Goal: Complete application form

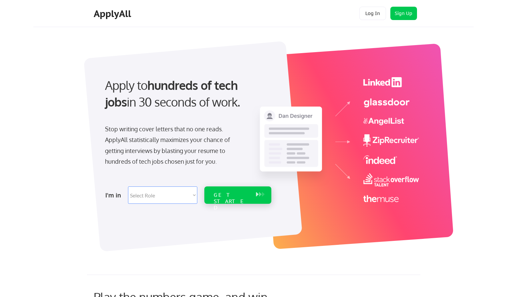
click at [235, 196] on div "GET STARTED" at bounding box center [232, 201] width 36 height 19
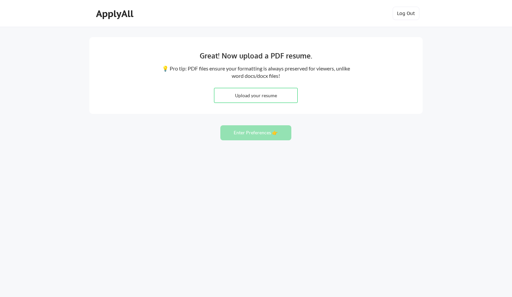
click at [265, 91] on input "file" at bounding box center [256, 95] width 83 height 14
type input "C:\fakepath\William_Shanahan_Resume.pdf"
click at [245, 133] on button "Enter Preferences 👉" at bounding box center [256, 132] width 71 height 15
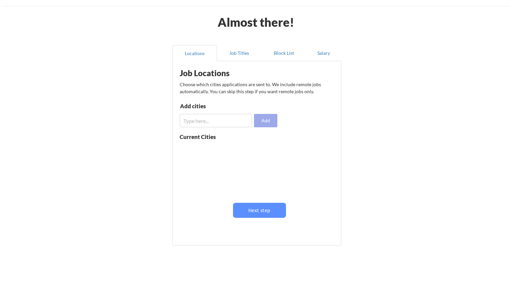
scroll to position [30, 0]
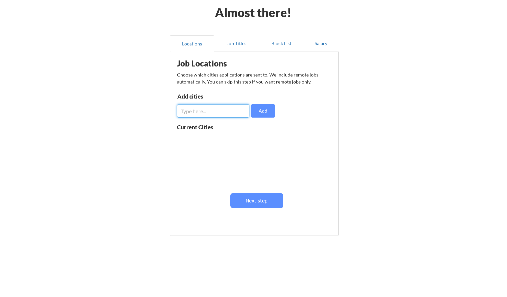
click at [219, 107] on input "input" at bounding box center [213, 110] width 72 height 13
click at [189, 111] on input "input" at bounding box center [213, 110] width 72 height 13
click at [230, 38] on button "Job Titles" at bounding box center [237, 43] width 45 height 16
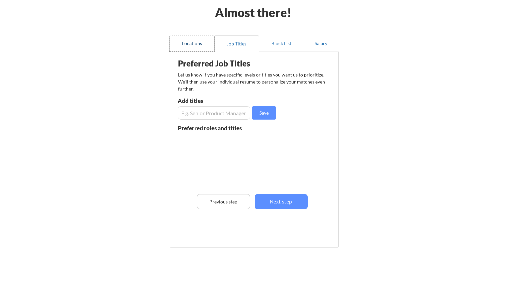
click at [196, 40] on button "Locations" at bounding box center [192, 43] width 45 height 16
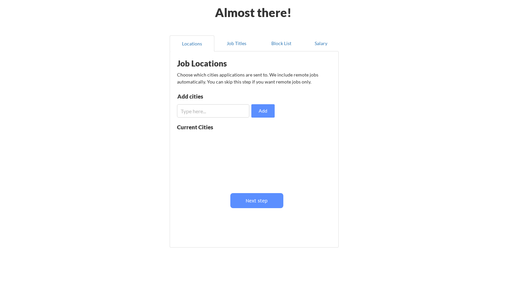
click at [217, 108] on input "input" at bounding box center [213, 110] width 72 height 13
type input "[GEOGRAPHIC_DATA]"
click at [264, 108] on button "Add" at bounding box center [263, 110] width 23 height 13
click at [237, 43] on button "Job Titles" at bounding box center [237, 43] width 45 height 16
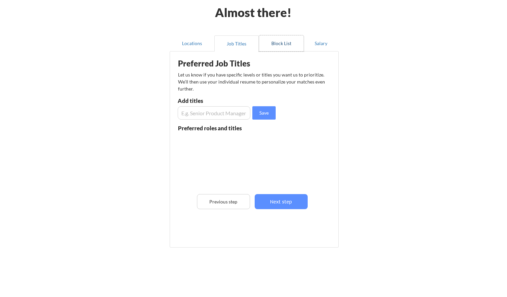
click at [263, 46] on button "Block List" at bounding box center [281, 43] width 45 height 16
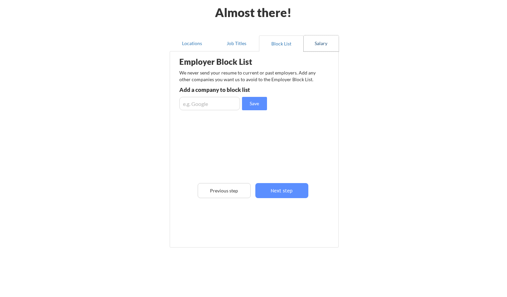
click at [326, 43] on button "Salary" at bounding box center [321, 43] width 35 height 16
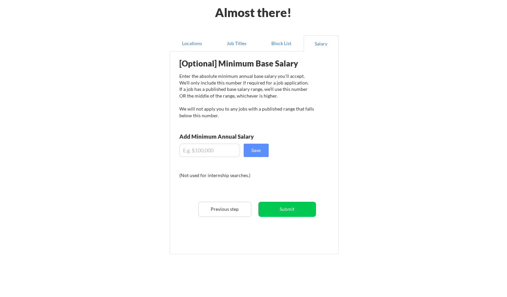
click at [202, 151] on input "input" at bounding box center [210, 149] width 61 height 13
type input "$130,000"
click at [287, 205] on button "Submit" at bounding box center [288, 209] width 58 height 15
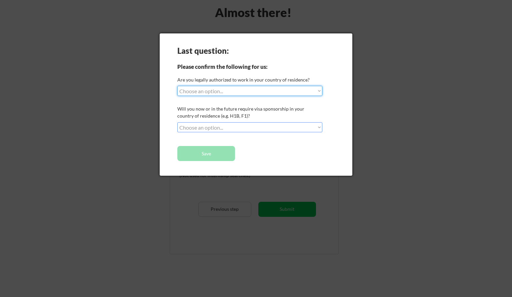
click at [266, 89] on select "Choose an option... Yes, I am a US Citizen Yes, I am a Canadian Citizen Yes, I …" at bounding box center [250, 91] width 145 height 10
click at [409, 89] on div at bounding box center [256, 148] width 512 height 297
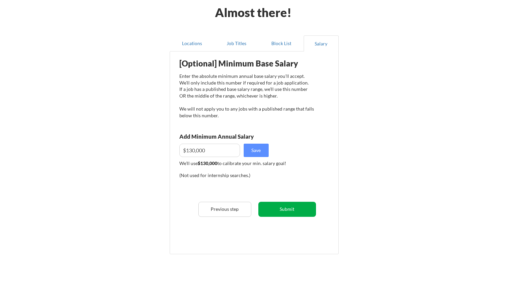
click at [280, 208] on button "Submit" at bounding box center [288, 209] width 58 height 15
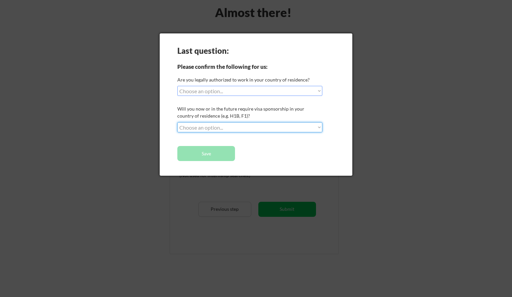
click at [199, 125] on select "Choose an option... No, I will not need sponsorship Yes, I will need sponsorship" at bounding box center [250, 127] width 145 height 10
select select ""no__i_will_not_need_sponsorship""
click at [178, 122] on select "Choose an option... No, I will not need sponsorship Yes, I will need sponsorship" at bounding box center [250, 127] width 145 height 10
click at [210, 93] on select "Choose an option... Yes, I am a US Citizen Yes, I am a Canadian Citizen Yes, I …" at bounding box center [250, 91] width 145 height 10
click at [178, 86] on select "Choose an option... Yes, I am a US Citizen Yes, I am a Canadian Citizen Yes, I …" at bounding box center [250, 91] width 145 height 10
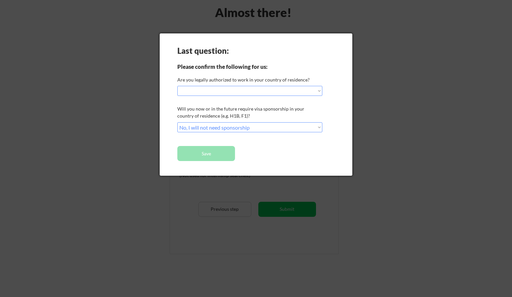
click at [210, 93] on select "Choose an option... Yes, I am a US Citizen Yes, I am a Canadian Citizen Yes, I …" at bounding box center [250, 91] width 145 height 10
click at [178, 86] on select "Choose an option... Yes, I am a US Citizen Yes, I am a Canadian Citizen Yes, I …" at bounding box center [250, 91] width 145 height 10
click at [210, 90] on select "Choose an option... Yes, I am a US Citizen Yes, I am a Canadian Citizen Yes, I …" at bounding box center [250, 91] width 145 height 10
select select ""yes__i_am_an_other_permanent_resident""
click at [178, 86] on select "Choose an option... Yes, I am a US Citizen Yes, I am a Canadian Citizen Yes, I …" at bounding box center [250, 91] width 145 height 10
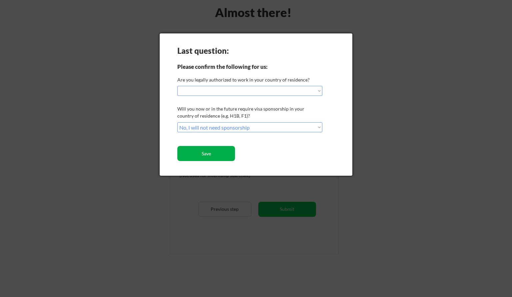
click at [219, 157] on button "Save" at bounding box center [207, 153] width 58 height 15
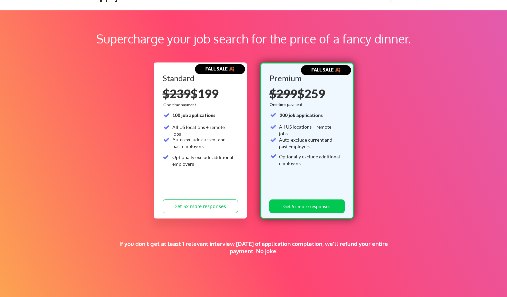
scroll to position [95, 0]
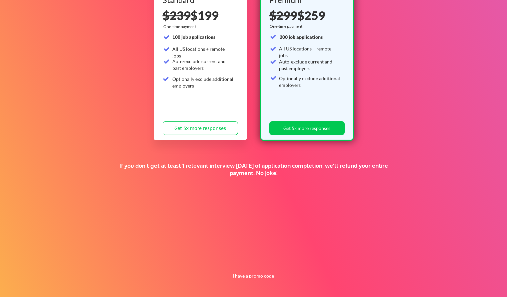
click at [238, 248] on div "Supercharge your job search for the price of a fancy dinner. FALL SALE 🍂 Standa…" at bounding box center [253, 114] width 507 height 365
drag, startPoint x: 246, startPoint y: 200, endPoint x: 248, endPoint y: 190, distance: 10.5
click at [247, 200] on div "Supercharge your job search for the price of a fancy dinner. FALL SALE 🍂 Standa…" at bounding box center [253, 114] width 507 height 365
click at [252, 178] on div "If you don't get at least 1 relevant interview [DATE] of application completion…" at bounding box center [254, 174] width 276 height 25
click at [255, 175] on div "If you don't get at least 1 relevant interview within 1 month of application co…" at bounding box center [254, 169] width 276 height 15
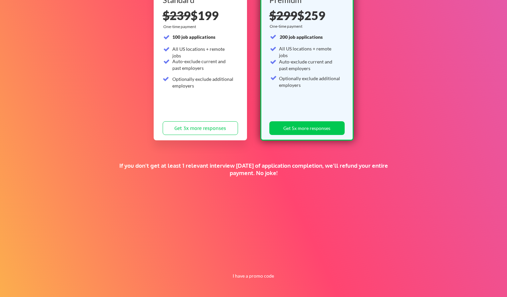
scroll to position [0, 0]
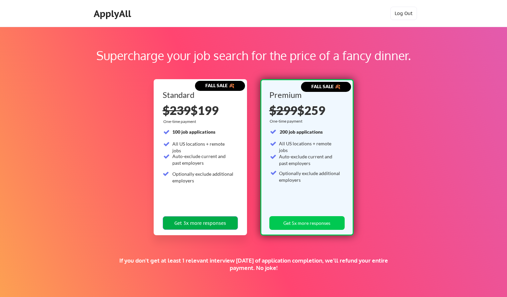
click at [190, 222] on button "Get 3x more responses" at bounding box center [200, 223] width 75 height 14
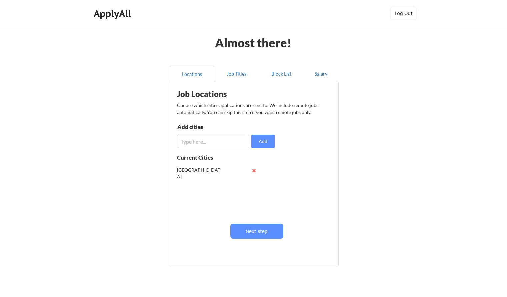
scroll to position [30, 0]
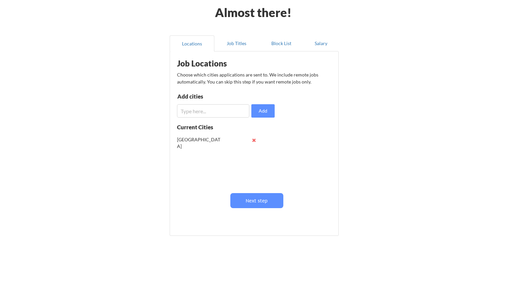
click at [373, 171] on div "Almost there! Locations Job Titles Block List Salary Job Locations Choose which…" at bounding box center [253, 133] width 507 height 327
